Goal: Communication & Community: Participate in discussion

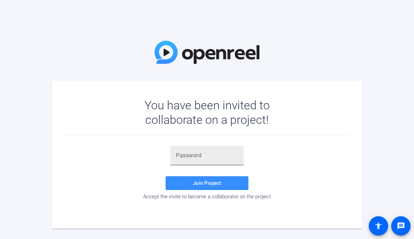
click at [186, 160] on div at bounding box center [207, 155] width 62 height 19
paste input "e{]B(!"
type input "e{]B(!"
click at [196, 181] on span "Join Project" at bounding box center [207, 183] width 28 height 6
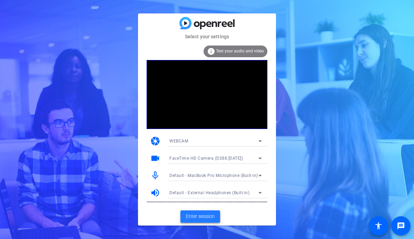
click at [210, 215] on span "Enter session" at bounding box center [200, 216] width 29 height 7
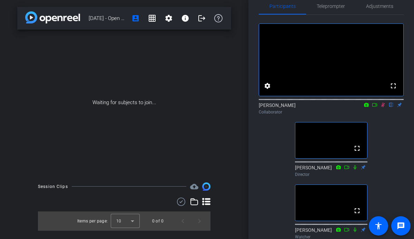
scroll to position [12, 0]
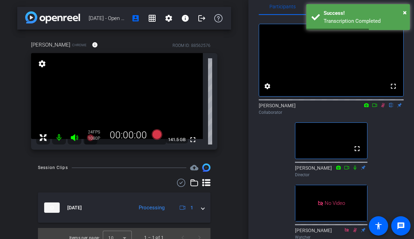
click at [383, 108] on icon at bounding box center [383, 105] width 6 height 5
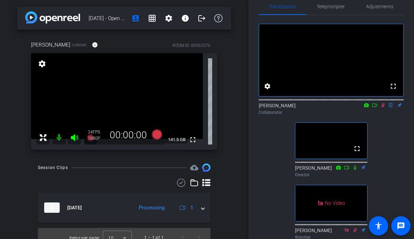
click at [383, 108] on icon at bounding box center [383, 105] width 6 height 5
click at [383, 108] on icon at bounding box center [382, 105] width 3 height 4
click at [382, 108] on icon at bounding box center [383, 105] width 6 height 5
click at [383, 108] on icon at bounding box center [383, 105] width 4 height 4
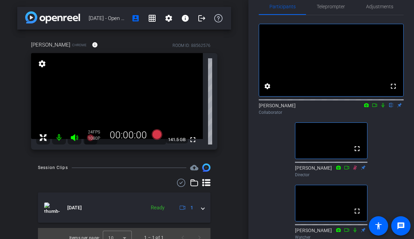
click at [383, 115] on div "Collaborator" at bounding box center [330, 112] width 145 height 6
click at [382, 108] on icon at bounding box center [382, 105] width 3 height 4
click at [384, 108] on icon at bounding box center [383, 105] width 6 height 5
click at [377, 108] on mat-icon at bounding box center [374, 105] width 8 height 6
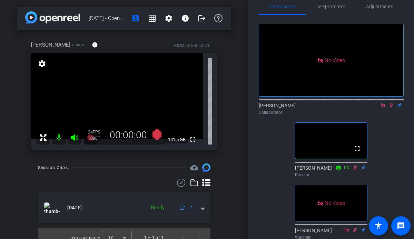
click at [390, 108] on icon at bounding box center [391, 105] width 6 height 5
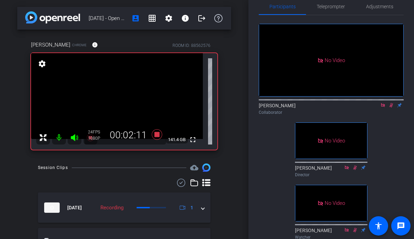
click at [390, 108] on icon at bounding box center [391, 105] width 4 height 4
click at [384, 108] on icon at bounding box center [383, 105] width 6 height 5
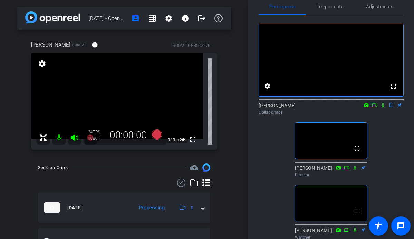
click at [385, 108] on icon at bounding box center [383, 105] width 6 height 5
click at [377, 108] on mat-icon at bounding box center [374, 105] width 8 height 6
click at [390, 108] on icon at bounding box center [391, 105] width 4 height 4
click at [390, 108] on icon at bounding box center [391, 105] width 6 height 5
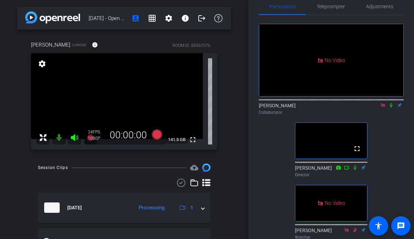
click at [390, 108] on icon at bounding box center [391, 105] width 6 height 5
click at [390, 108] on icon at bounding box center [391, 105] width 4 height 4
click at [384, 108] on icon at bounding box center [383, 105] width 6 height 5
click at [377, 108] on icon at bounding box center [374, 105] width 6 height 5
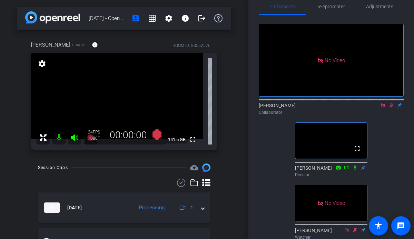
click at [387, 108] on mat-icon at bounding box center [391, 105] width 8 height 6
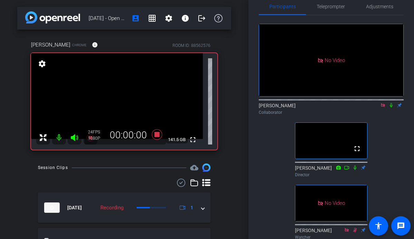
click at [387, 108] on mat-icon at bounding box center [391, 105] width 8 height 6
click at [390, 108] on icon at bounding box center [391, 105] width 6 height 5
click at [383, 108] on icon at bounding box center [383, 105] width 6 height 5
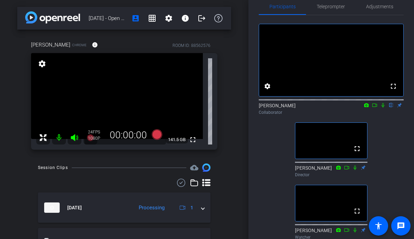
click at [382, 108] on icon at bounding box center [382, 105] width 3 height 4
click at [375, 108] on icon at bounding box center [374, 105] width 6 height 5
click at [390, 108] on icon at bounding box center [391, 105] width 6 height 5
click at [382, 108] on icon at bounding box center [383, 105] width 6 height 5
click at [382, 108] on icon at bounding box center [382, 105] width 3 height 4
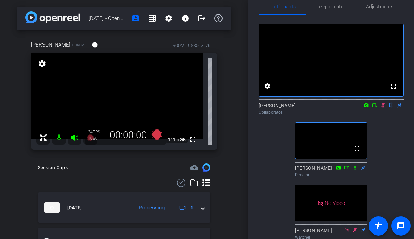
click at [382, 108] on icon at bounding box center [383, 105] width 4 height 4
click at [375, 108] on icon at bounding box center [374, 105] width 6 height 5
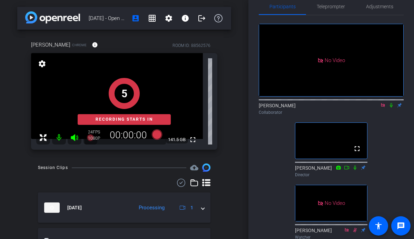
click at [392, 108] on icon at bounding box center [391, 105] width 6 height 5
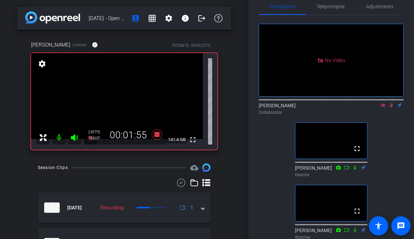
click at [391, 108] on icon at bounding box center [391, 105] width 6 height 5
click at [383, 107] on icon at bounding box center [382, 105] width 4 height 4
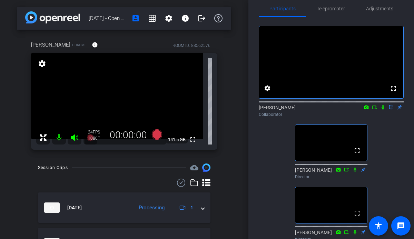
scroll to position [8, 0]
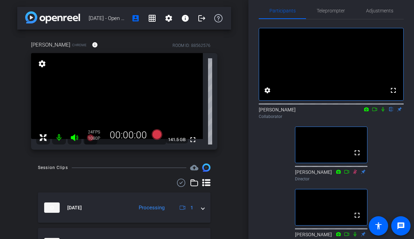
click at [383, 112] on icon at bounding box center [382, 109] width 3 height 4
click at [377, 112] on mat-icon at bounding box center [374, 109] width 8 height 6
click at [391, 112] on icon at bounding box center [391, 109] width 4 height 4
click at [382, 112] on icon at bounding box center [383, 109] width 6 height 5
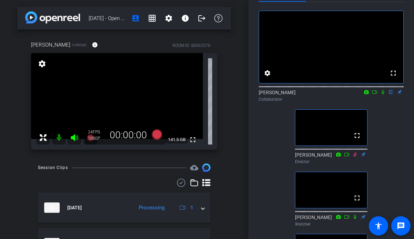
scroll to position [23, 0]
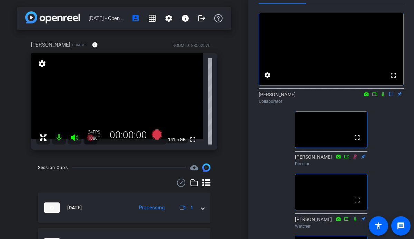
click at [383, 96] on icon at bounding box center [382, 94] width 3 height 4
click at [374, 96] on icon at bounding box center [374, 94] width 6 height 5
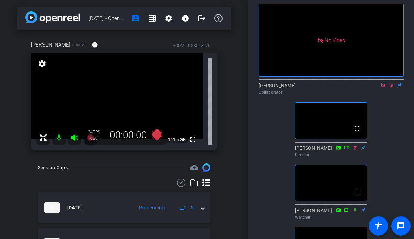
scroll to position [26, 0]
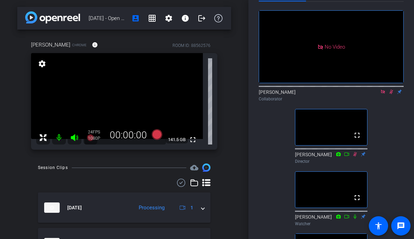
click at [390, 94] on icon at bounding box center [391, 92] width 4 height 4
click at [380, 94] on icon at bounding box center [383, 91] width 6 height 5
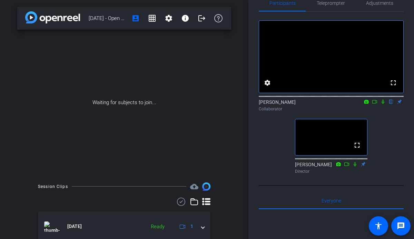
scroll to position [11, 0]
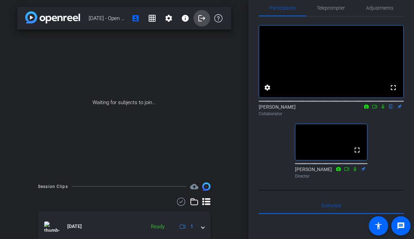
click at [199, 21] on mat-icon "logout" at bounding box center [201, 18] width 8 height 8
